Goal: Obtain resource: Download file/media

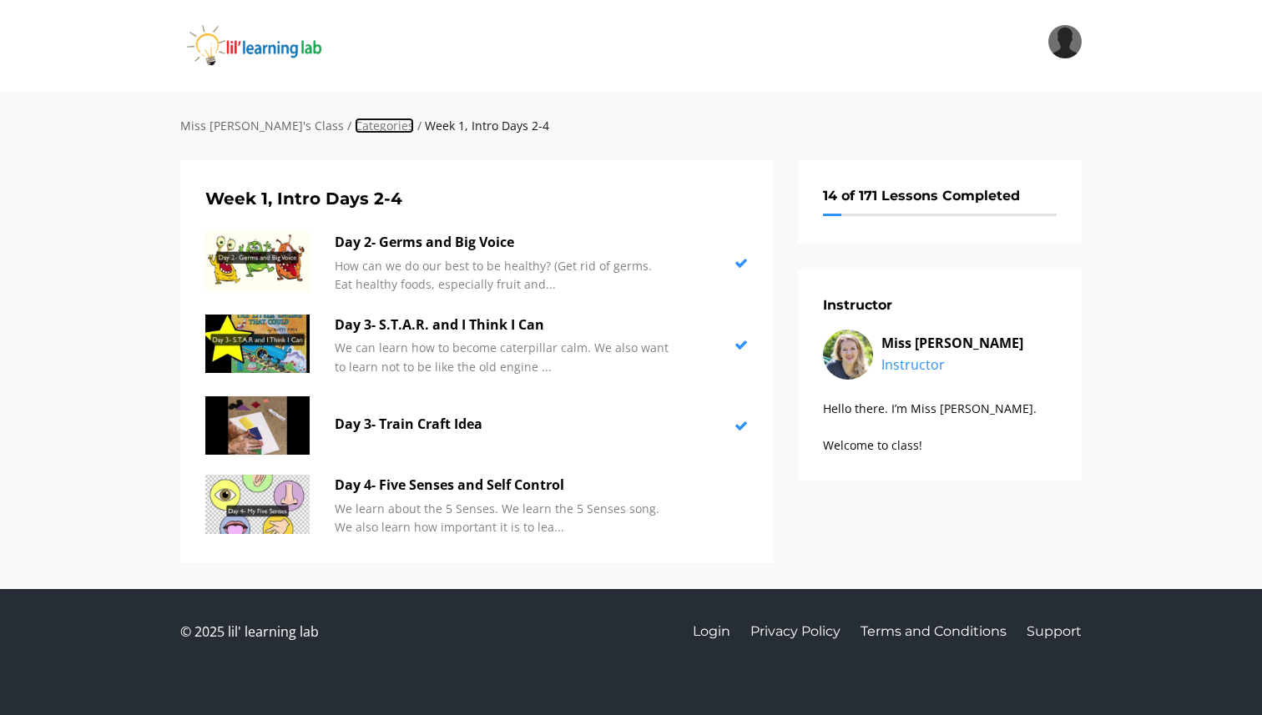
click at [355, 128] on link "Categories" at bounding box center [384, 126] width 59 height 16
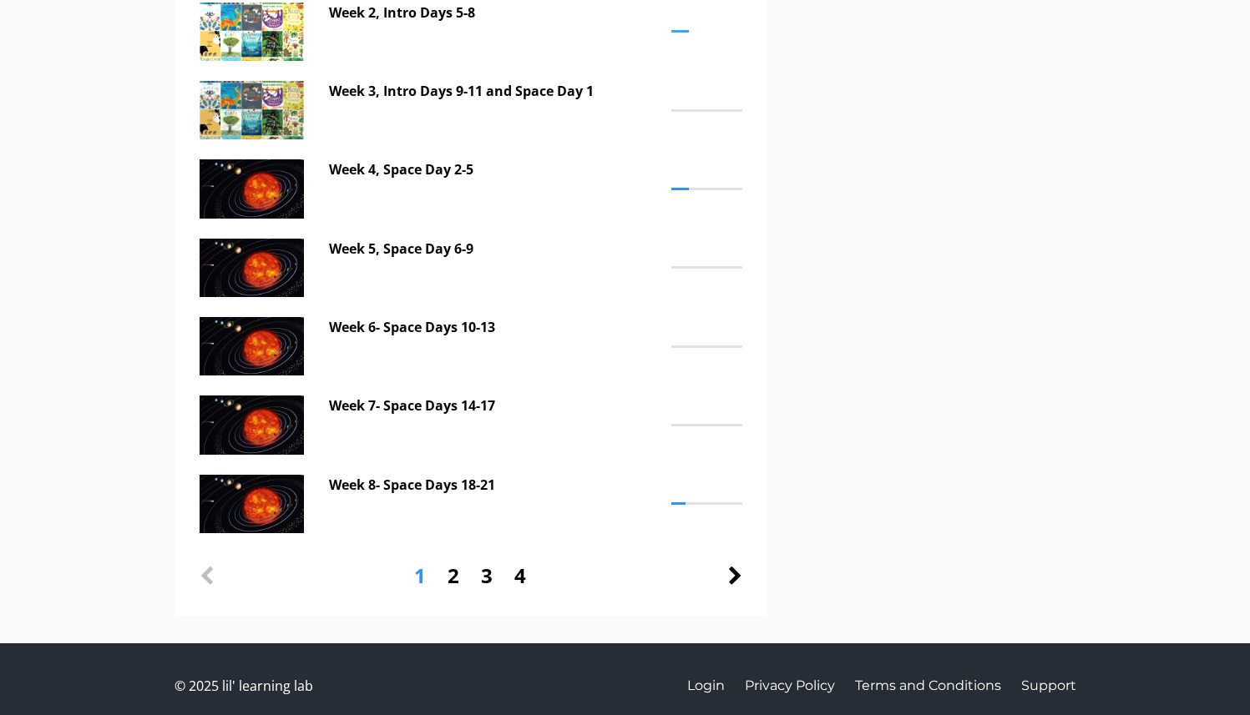
scroll to position [502, 0]
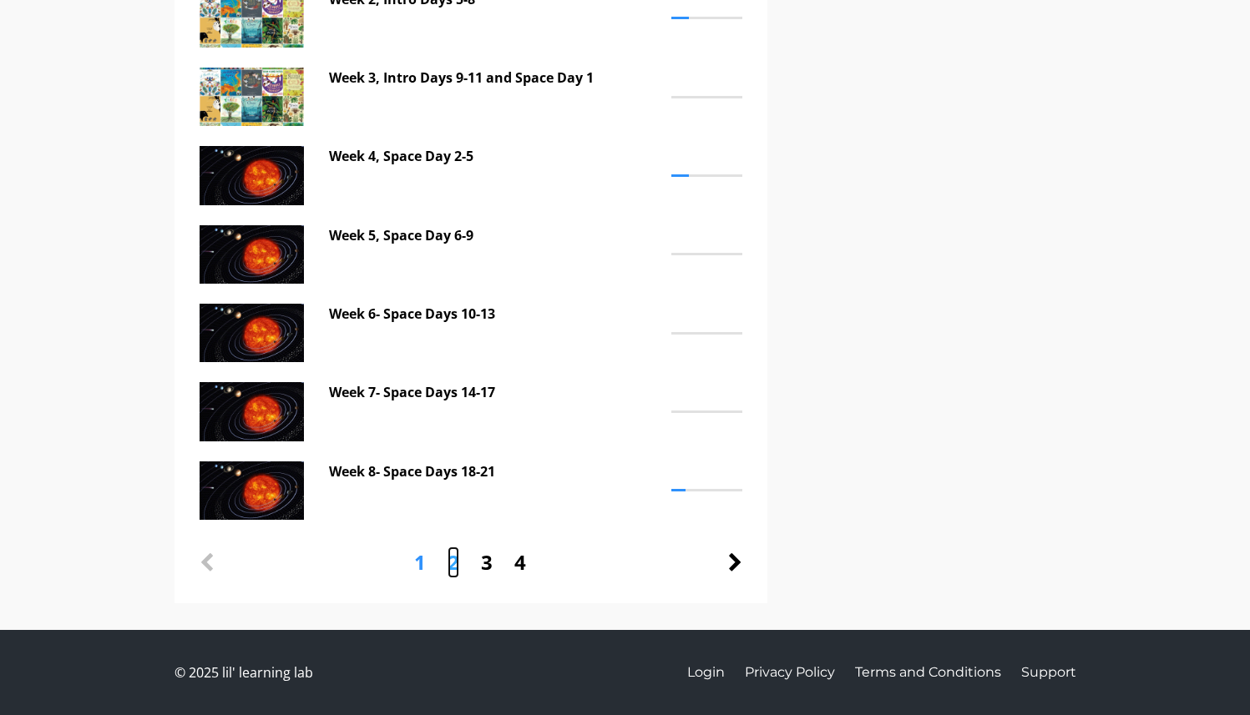
click at [453, 565] on link "2" at bounding box center [453, 563] width 12 height 32
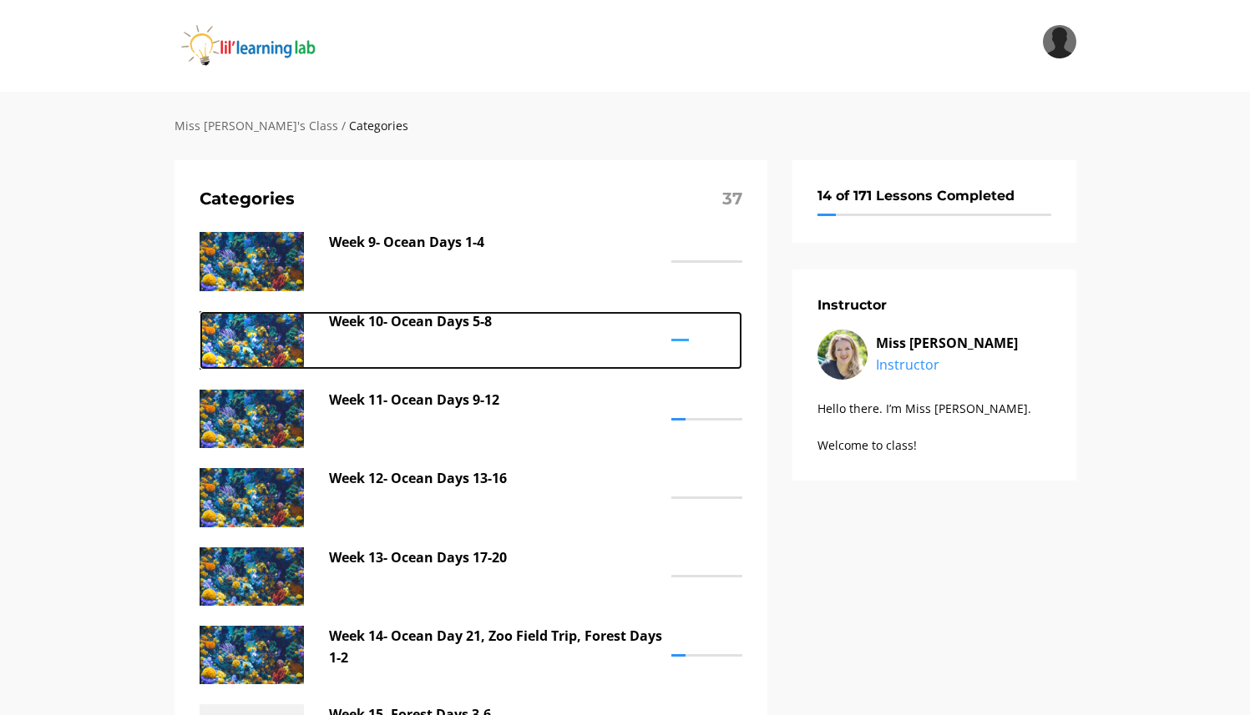
click at [414, 326] on p "Week 10- Ocean Days 5-8" at bounding box center [496, 322] width 334 height 22
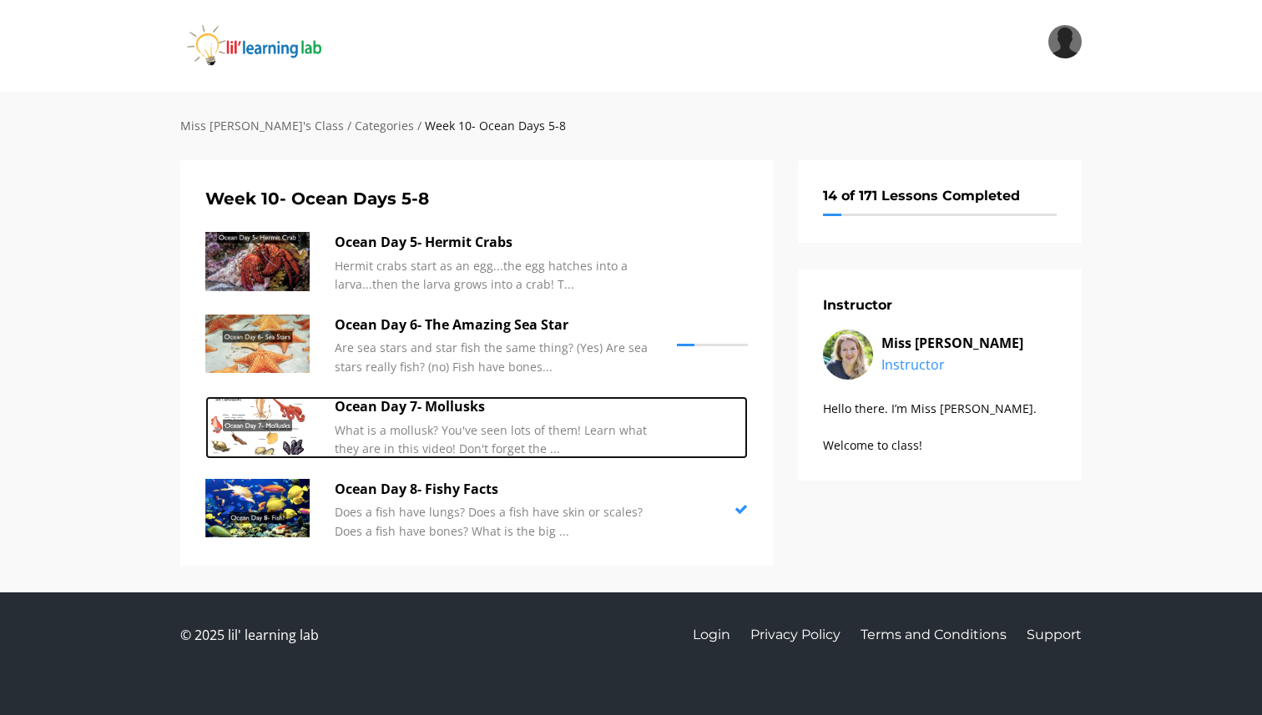
click at [442, 407] on p "Ocean Day 7- Mollusks" at bounding box center [502, 408] width 334 height 22
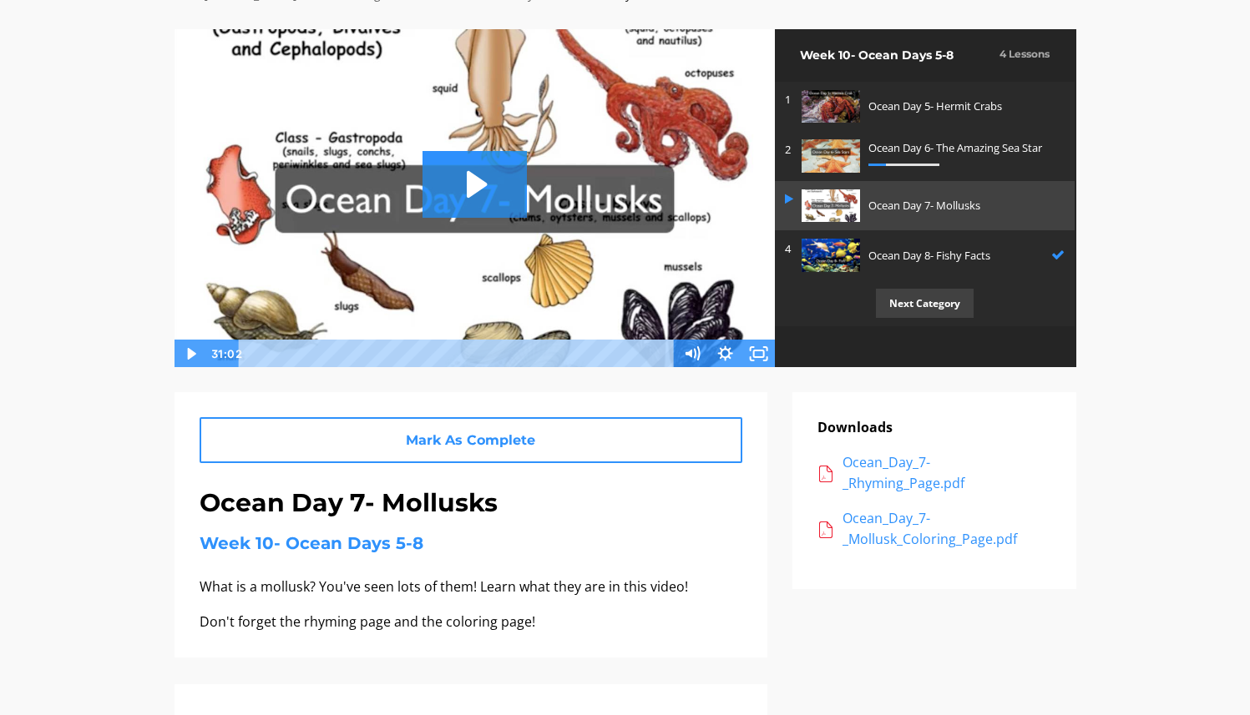
scroll to position [130, 0]
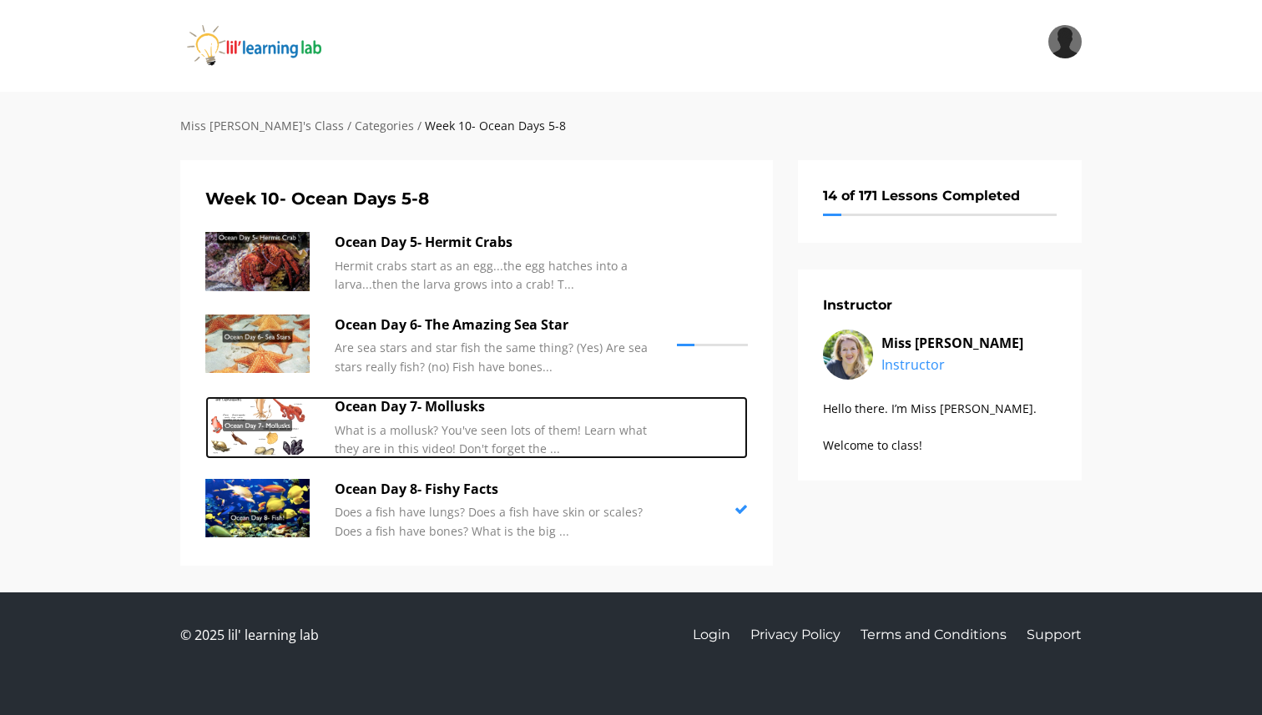
click at [456, 408] on p "Ocean Day 7- Mollusks" at bounding box center [502, 408] width 334 height 22
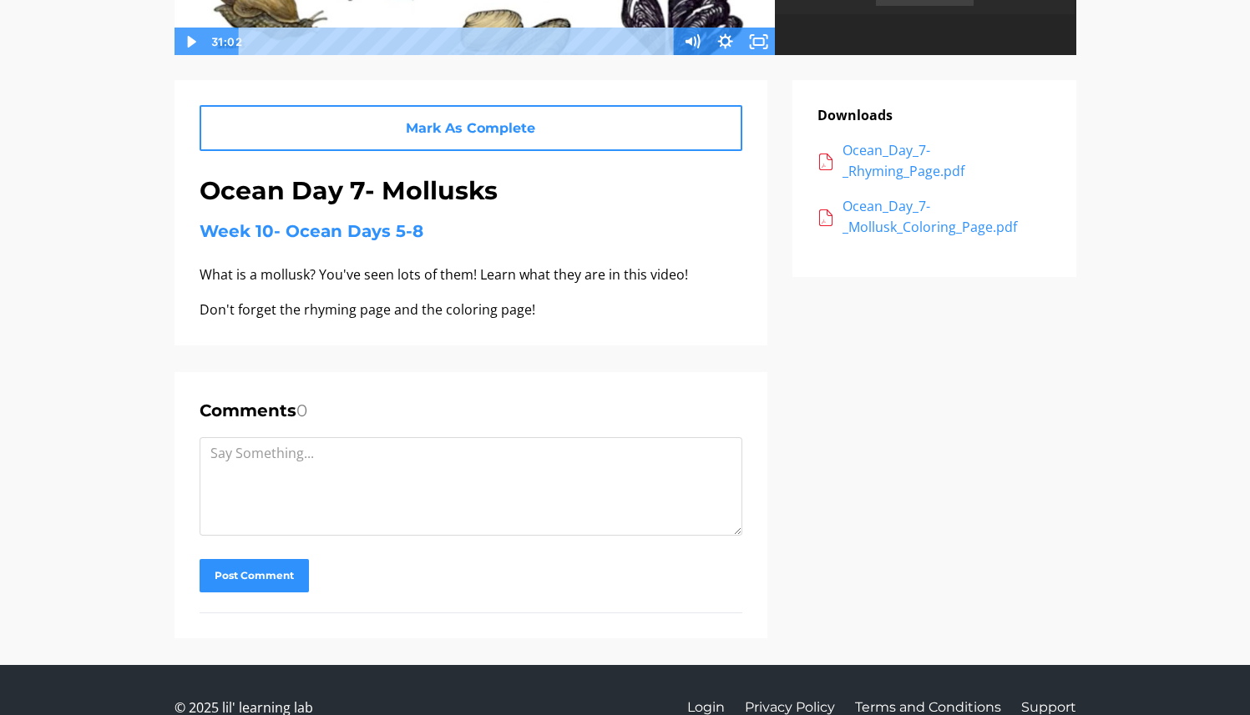
scroll to position [442, 0]
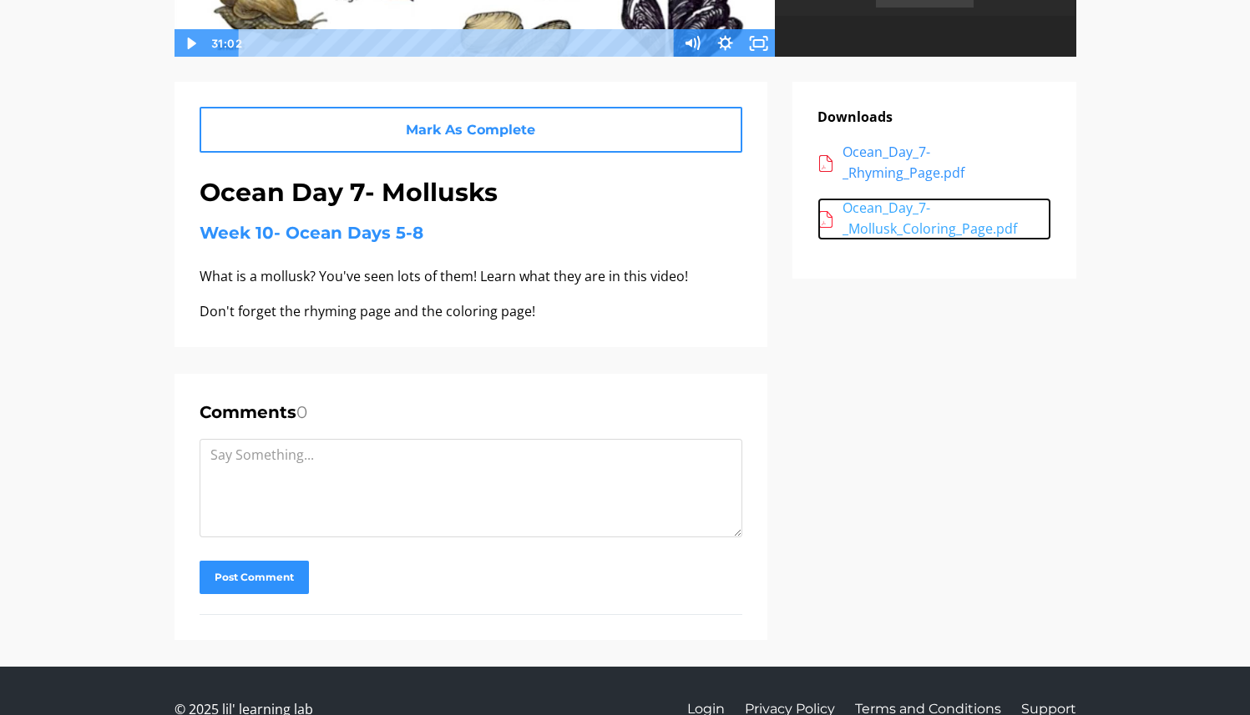
click at [882, 210] on div "Ocean_Day_7-_Mollusk_Coloring_Page.pdf" at bounding box center [946, 219] width 209 height 43
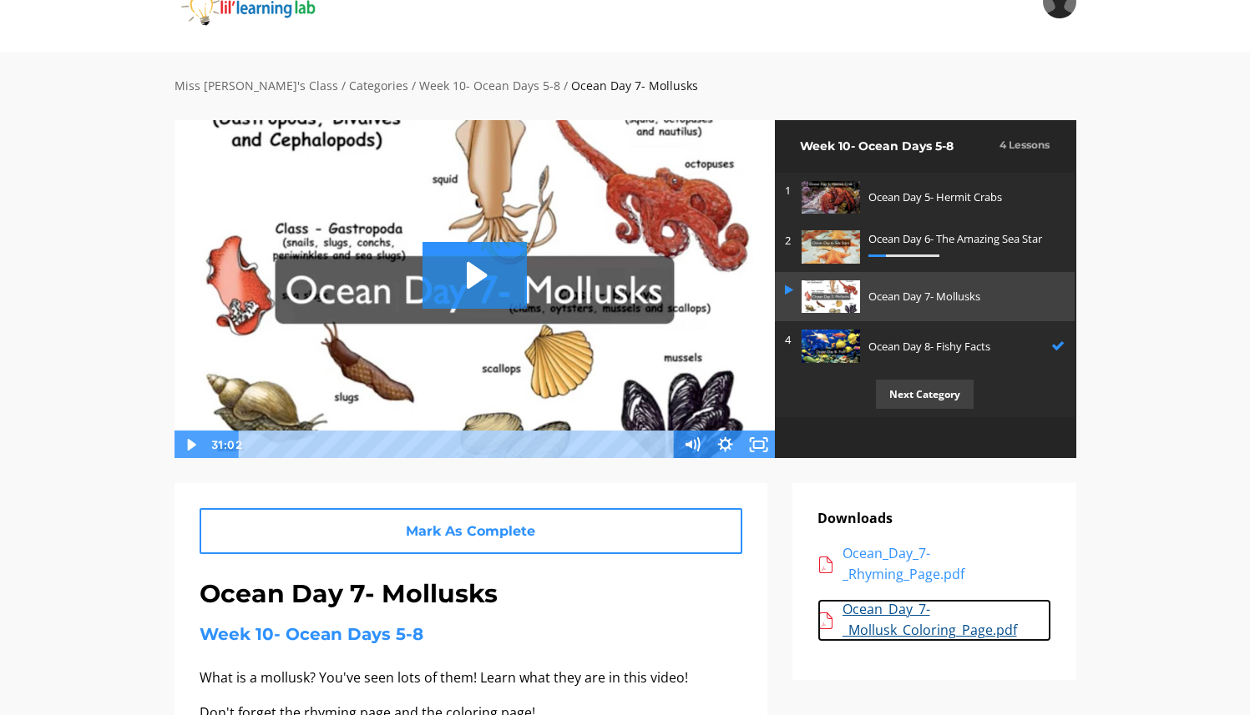
scroll to position [0, 0]
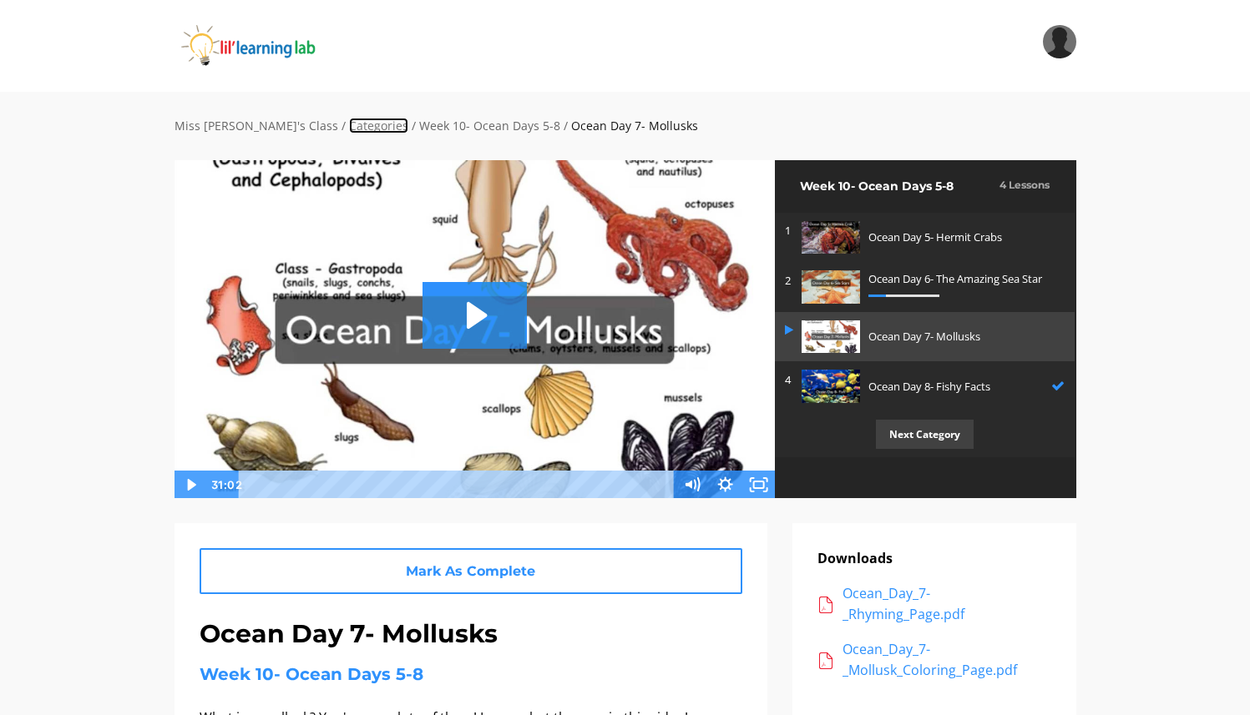
click at [349, 124] on link "Categories" at bounding box center [378, 126] width 59 height 16
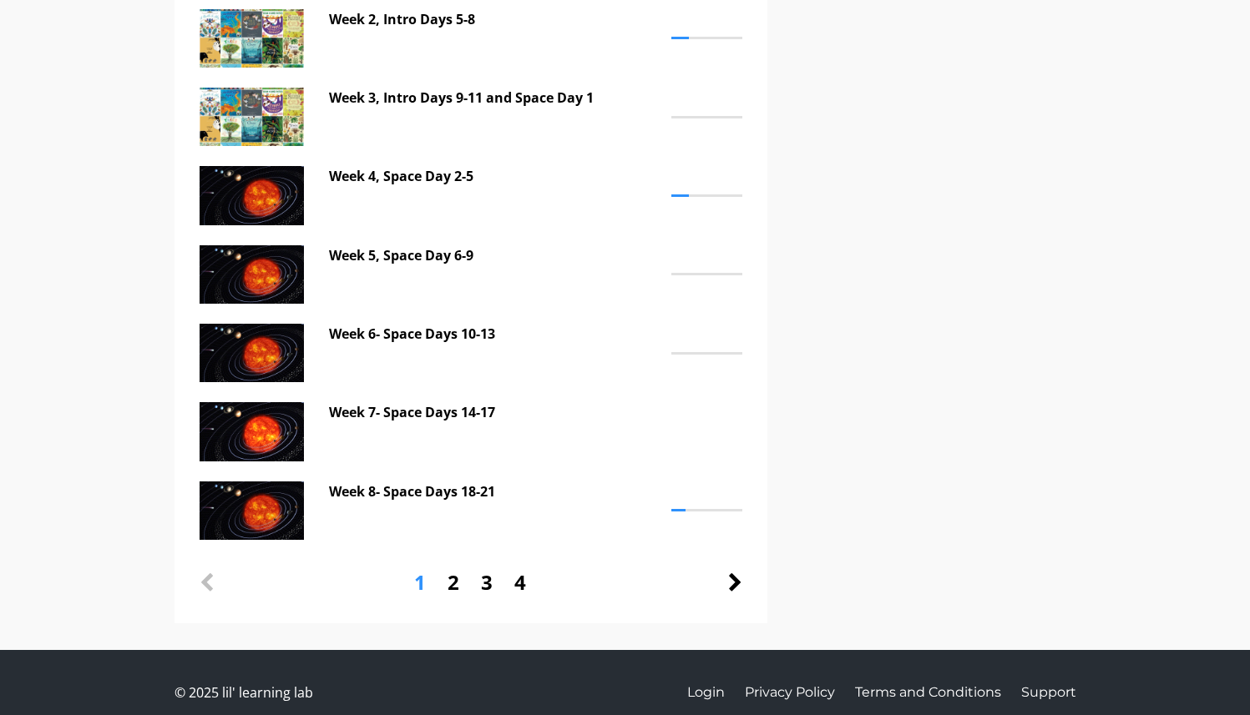
scroll to position [502, 0]
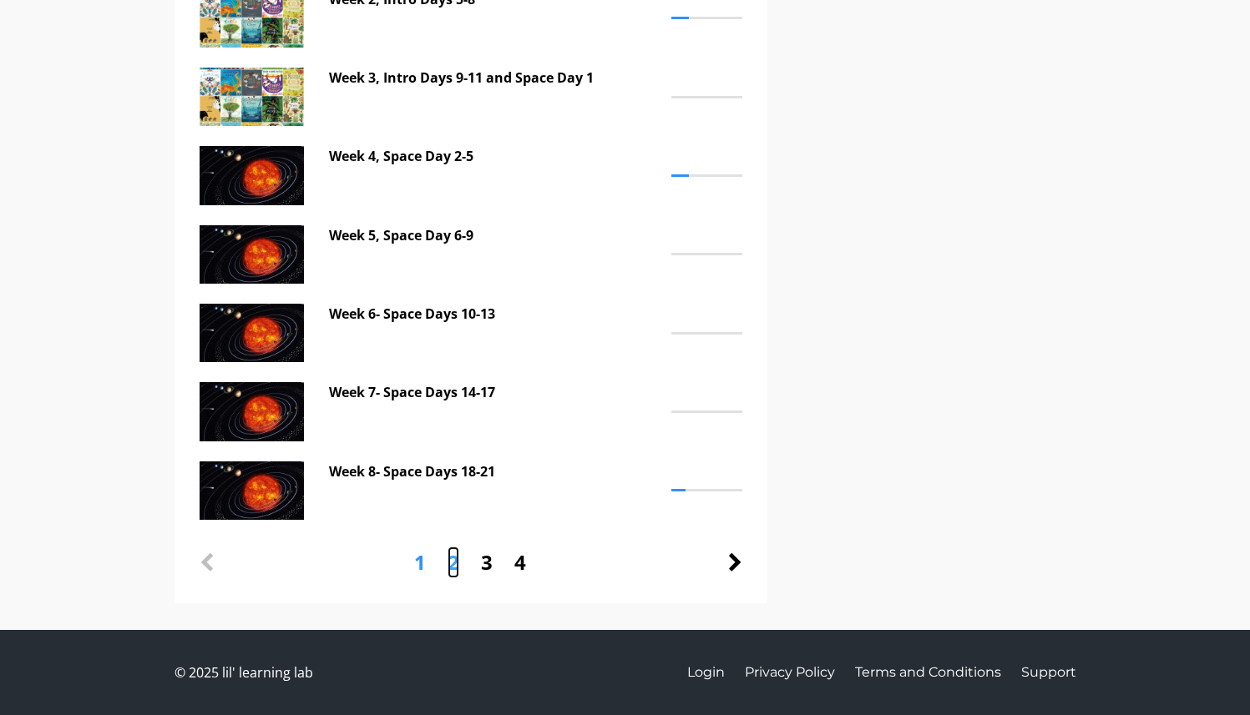
click at [456, 563] on link "2" at bounding box center [453, 563] width 12 height 32
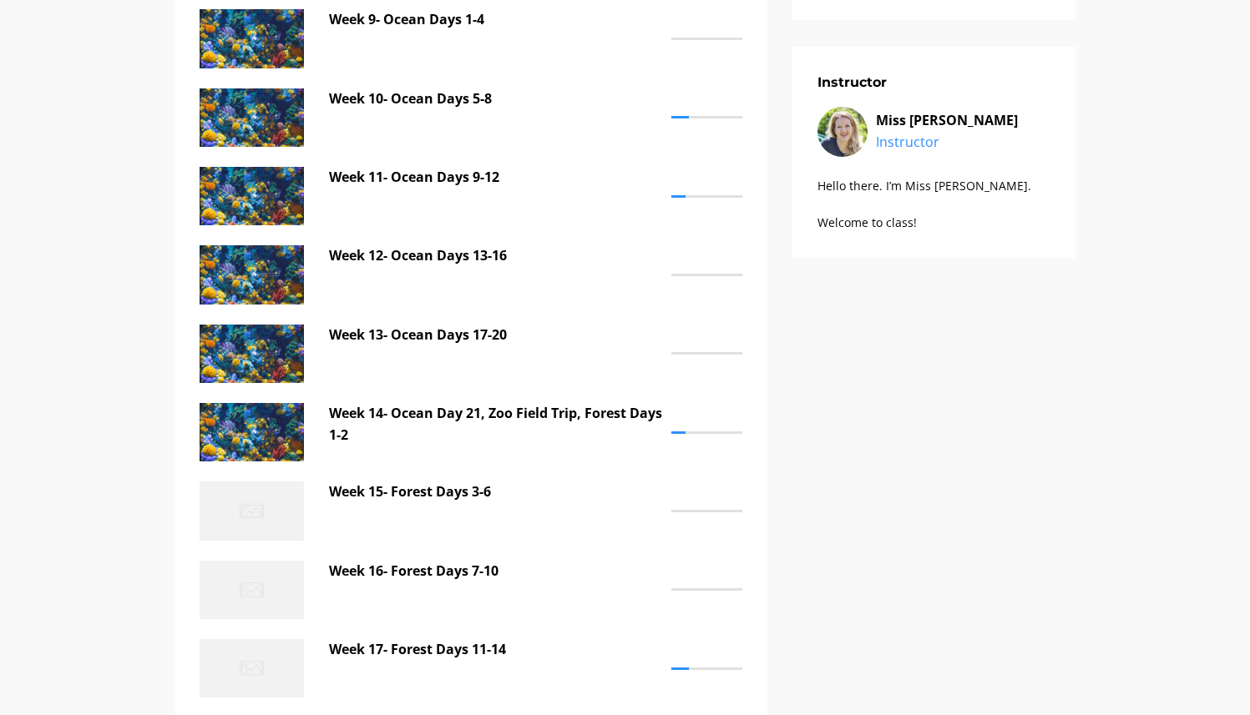
scroll to position [235, 0]
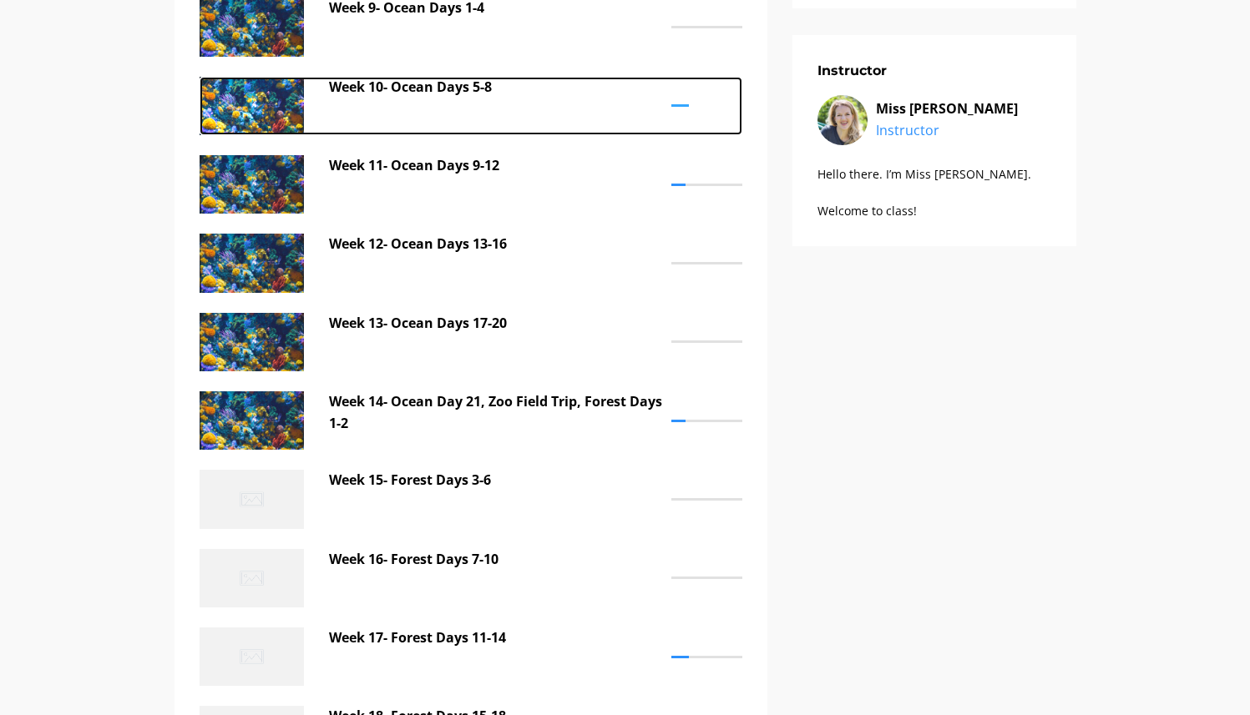
click at [461, 86] on p "Week 10- Ocean Days 5-8" at bounding box center [496, 88] width 334 height 22
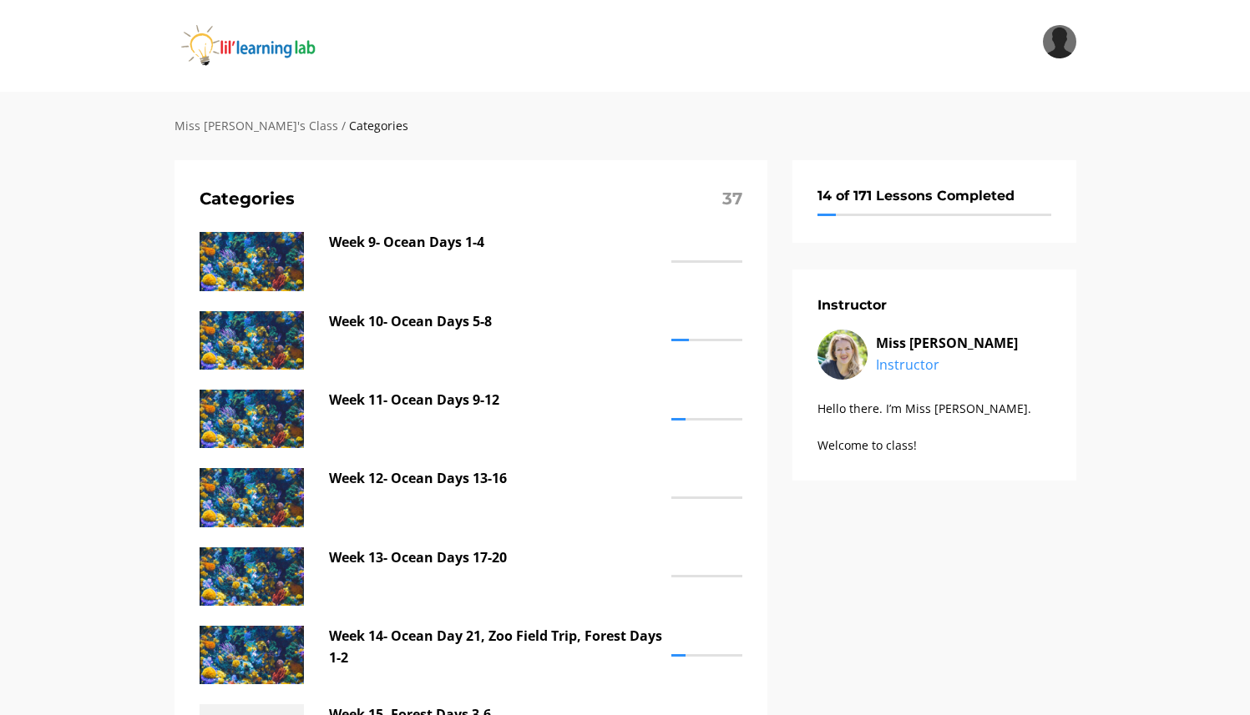
scroll to position [235, 0]
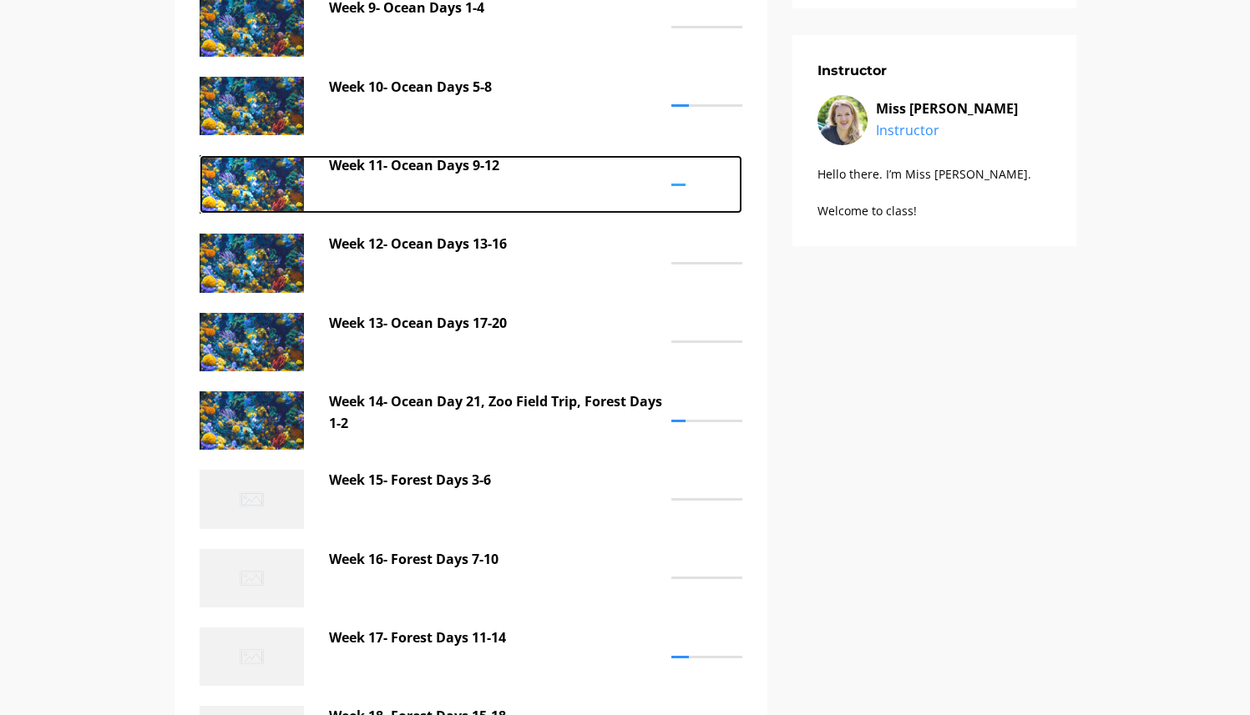
click at [467, 168] on p "Week 11- Ocean Days 9-12" at bounding box center [496, 166] width 334 height 22
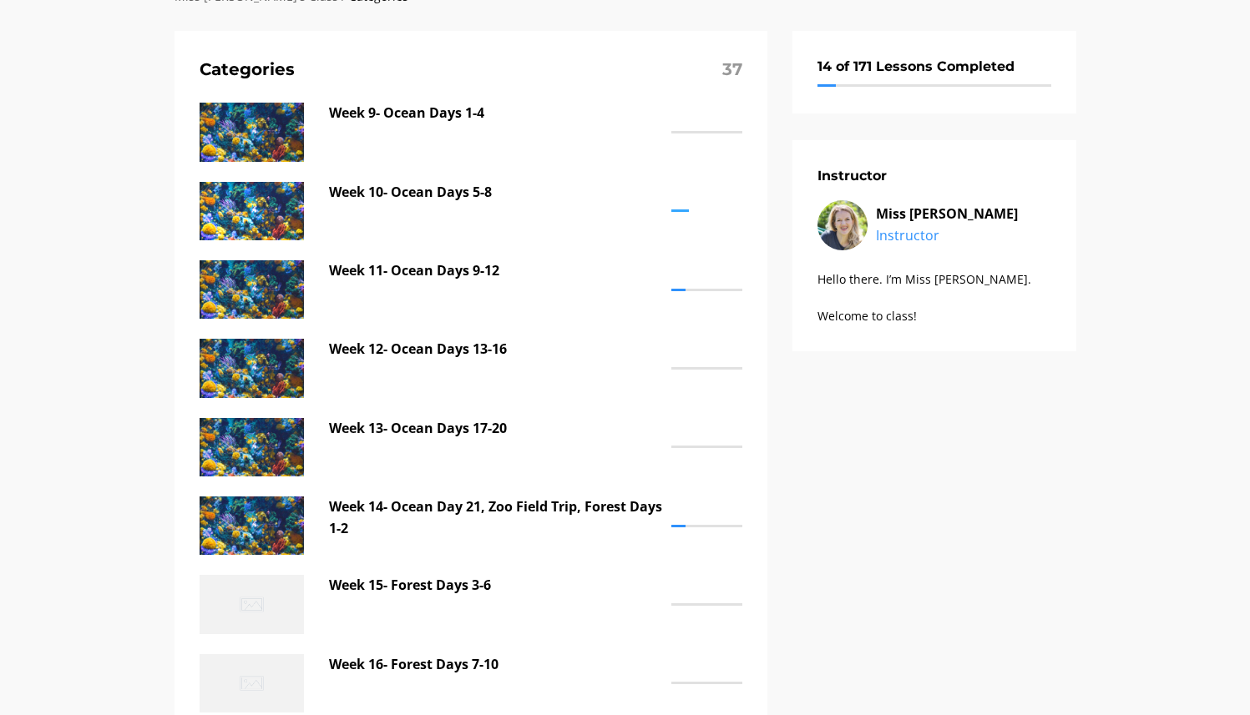
scroll to position [126, 0]
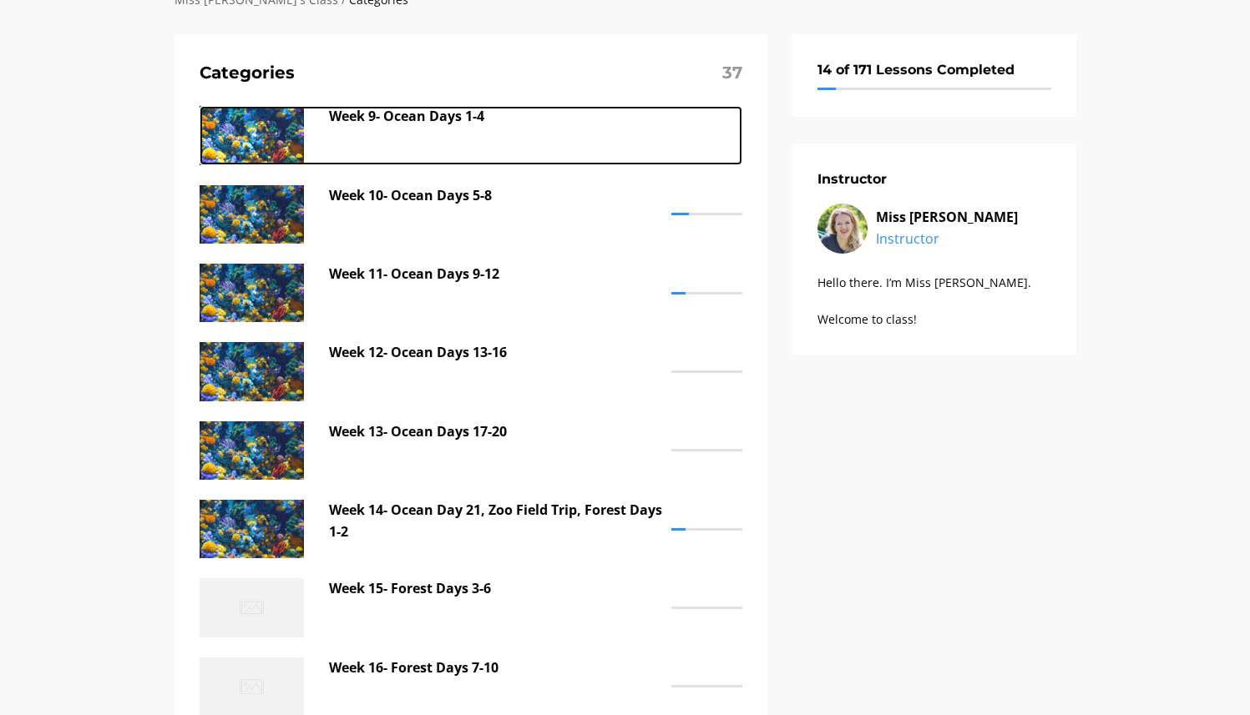
click at [401, 118] on p "Week 9- Ocean Days 1-4" at bounding box center [496, 117] width 334 height 22
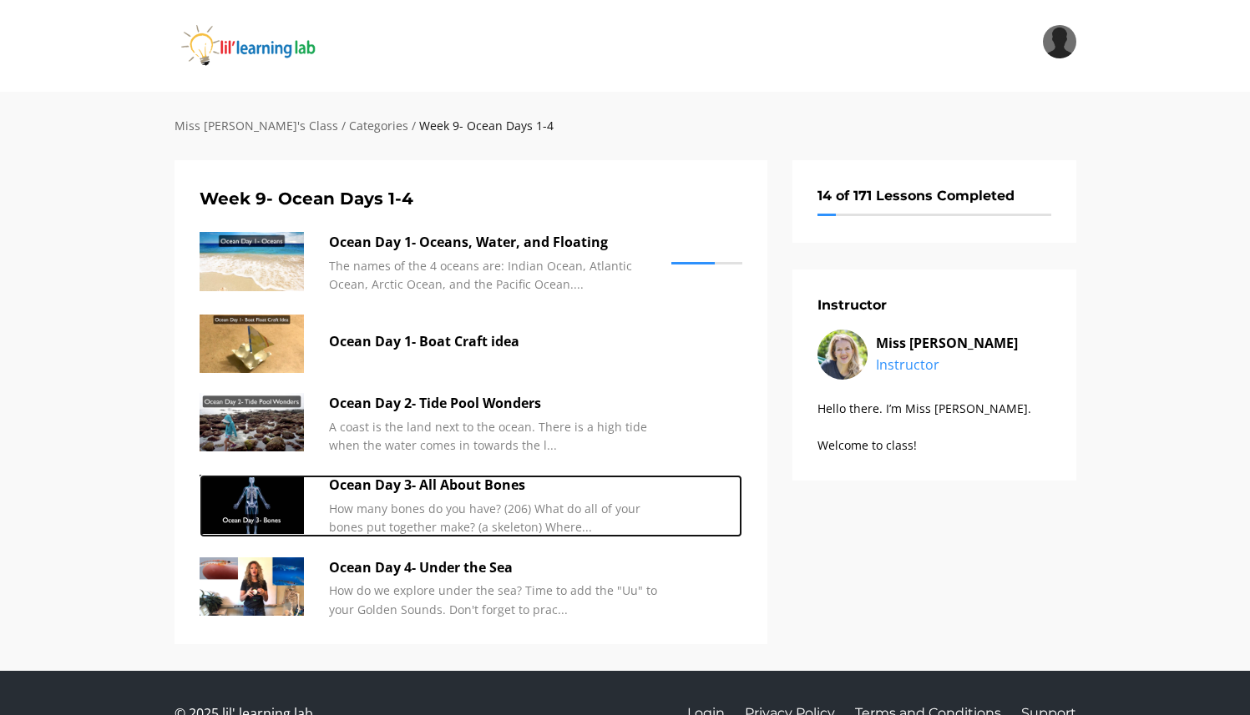
click at [444, 488] on p "Ocean Day 3- All About Bones" at bounding box center [496, 486] width 334 height 22
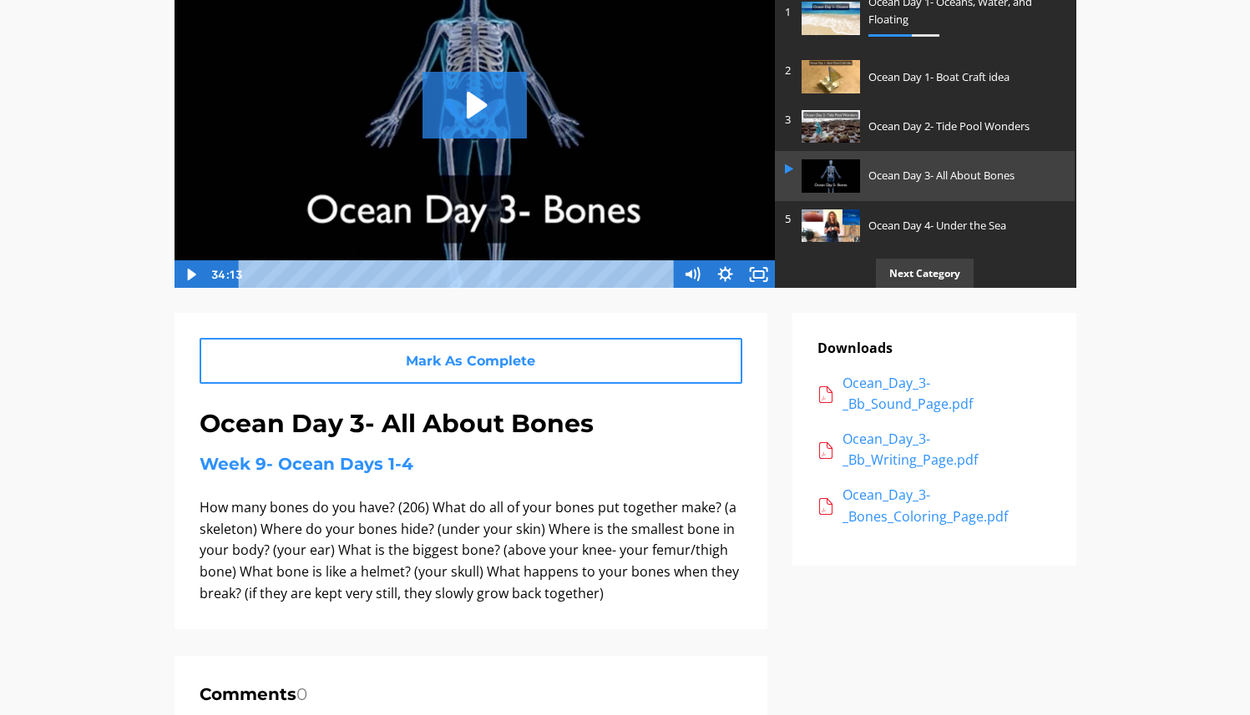
scroll to position [211, 0]
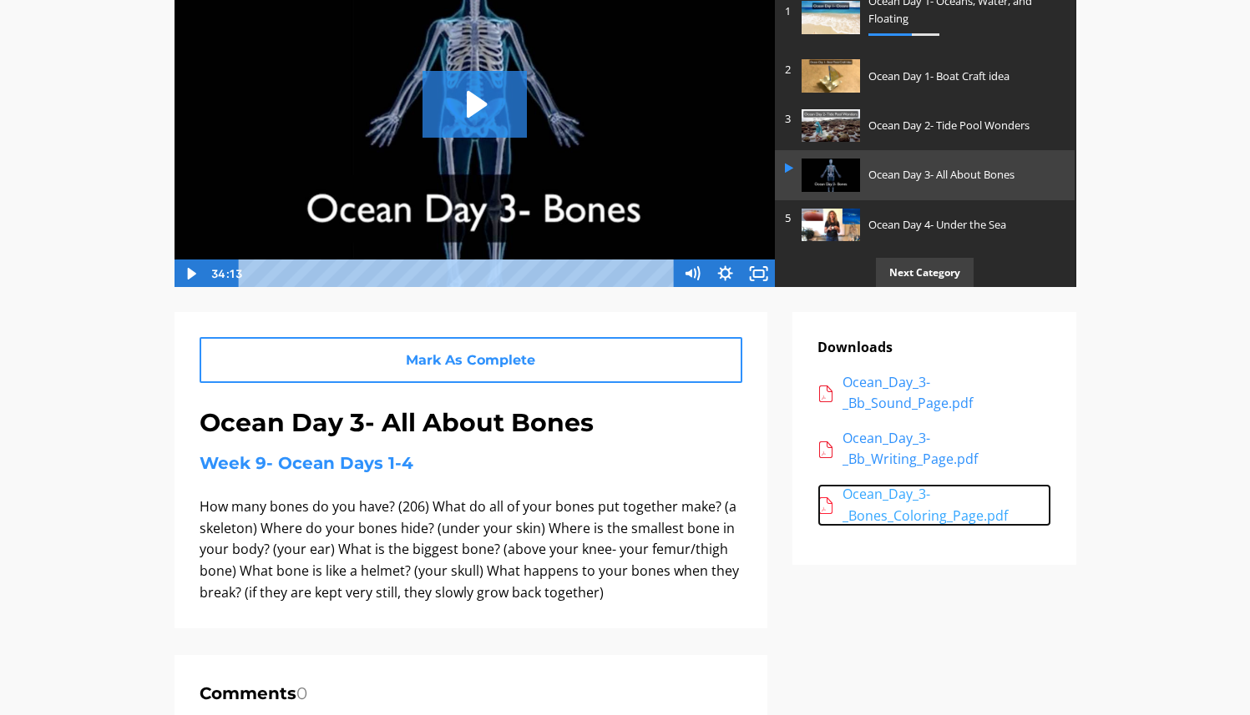
click at [912, 513] on div "Ocean_Day_3-_Bones_Coloring_Page.pdf" at bounding box center [946, 505] width 209 height 43
